Goal: Transaction & Acquisition: Download file/media

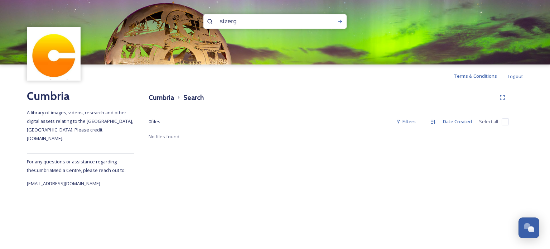
type input "sizergh"
click at [340, 22] on icon at bounding box center [341, 22] width 6 height 6
click at [258, 19] on input at bounding box center [283, 22] width 86 height 16
type input "s"
type input "sizergh"
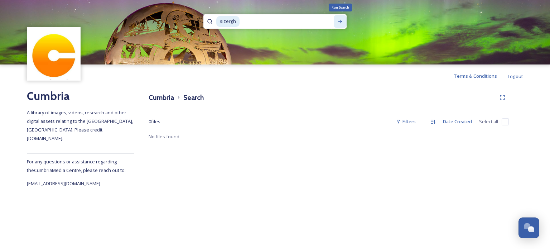
click at [339, 19] on icon at bounding box center [341, 22] width 6 height 6
click at [267, 24] on input at bounding box center [283, 22] width 86 height 16
type input "[GEOGRAPHIC_DATA]"
click at [337, 21] on div "Run Search" at bounding box center [340, 21] width 13 height 13
click at [272, 24] on input at bounding box center [302, 22] width 64 height 16
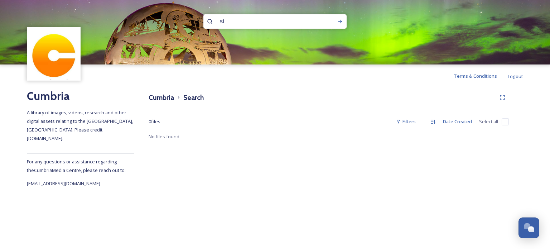
type input "s"
type input "farfield mill"
click at [340, 25] on div "Run Search" at bounding box center [340, 21] width 13 height 13
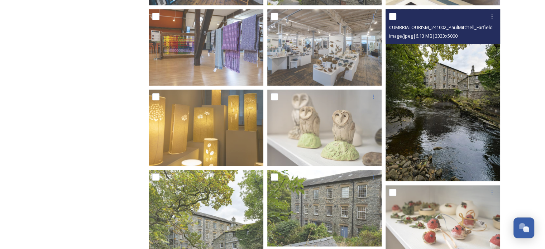
scroll to position [323, 0]
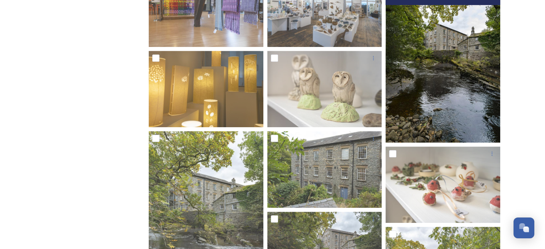
click at [448, 86] on img at bounding box center [443, 57] width 115 height 172
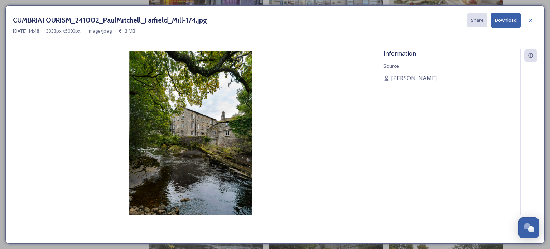
click at [509, 20] on button "Download" at bounding box center [506, 20] width 30 height 15
click at [529, 20] on icon at bounding box center [531, 21] width 6 height 6
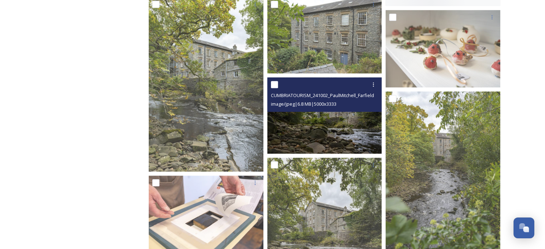
scroll to position [466, 0]
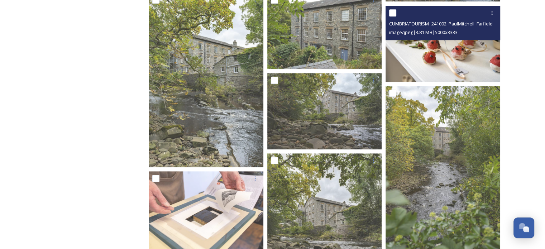
click at [470, 65] on img at bounding box center [443, 43] width 115 height 76
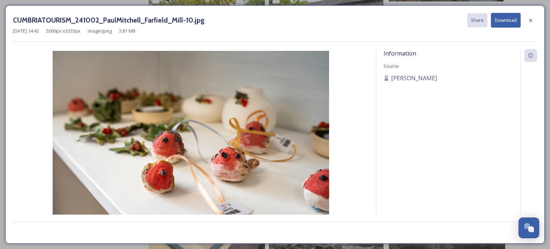
click at [500, 19] on button "Download" at bounding box center [506, 20] width 30 height 15
click at [530, 17] on div at bounding box center [531, 20] width 13 height 13
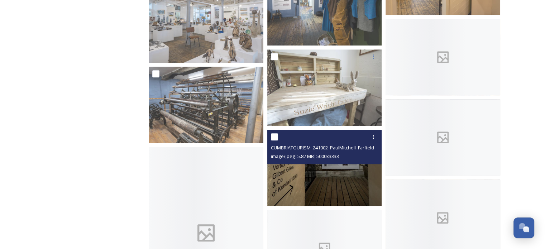
scroll to position [3253, 0]
